Goal: Find specific page/section: Find specific page/section

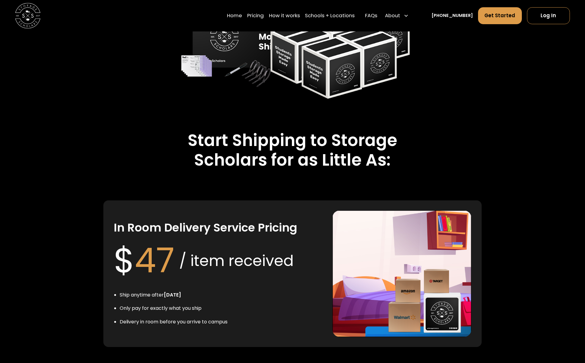
drag, startPoint x: 329, startPoint y: 16, endPoint x: 278, endPoint y: 58, distance: 66.2
click at [329, 16] on link "Schools + Locations" at bounding box center [330, 16] width 50 height 18
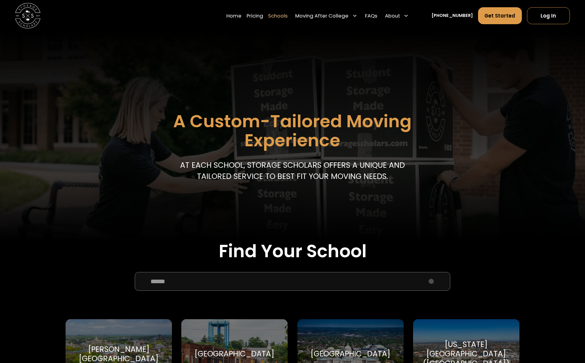
click at [159, 282] on input "School Select Form" at bounding box center [292, 281] width 315 height 19
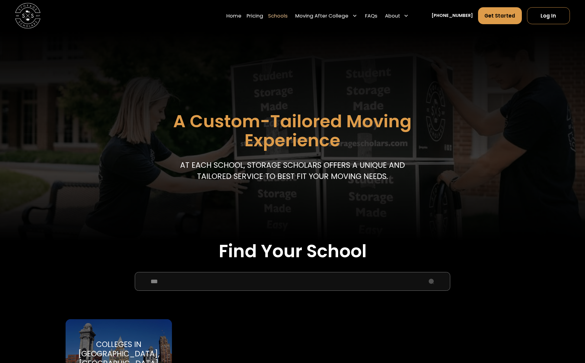
type input "***"
click at [92, 340] on div "Colleges in Syracuse, NY Syracuse University" at bounding box center [119, 353] width 106 height 69
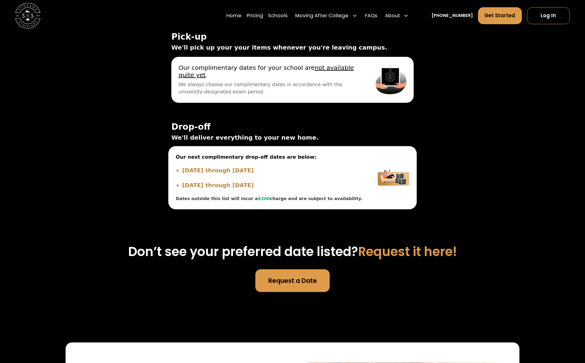
scroll to position [1951, 0]
